Goal: Task Accomplishment & Management: Use online tool/utility

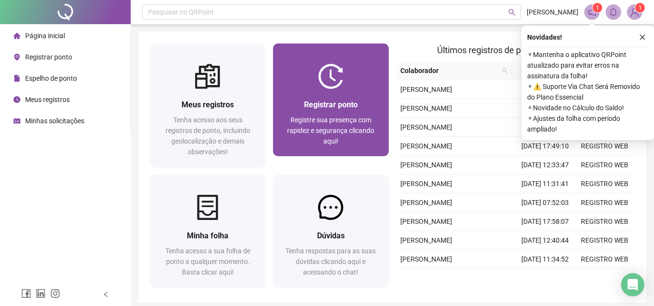
click at [335, 89] on img at bounding box center [330, 76] width 25 height 25
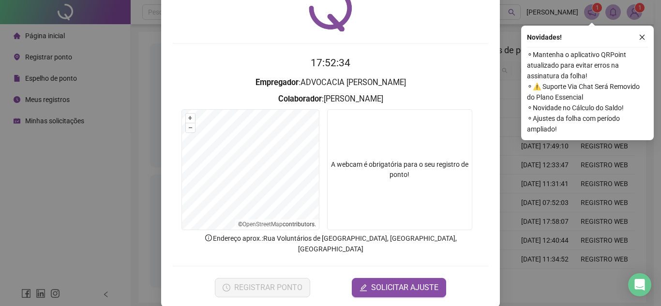
scroll to position [50, 0]
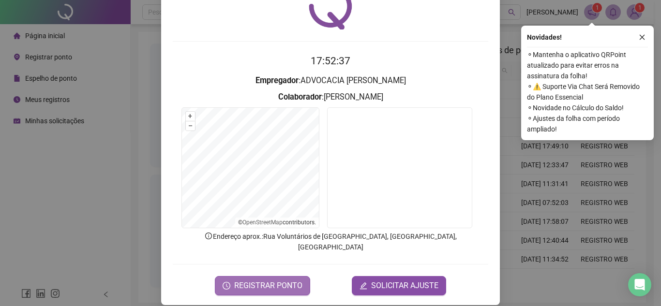
click at [271, 276] on button "REGISTRAR PONTO" at bounding box center [262, 285] width 95 height 19
